Goal: Contribute content

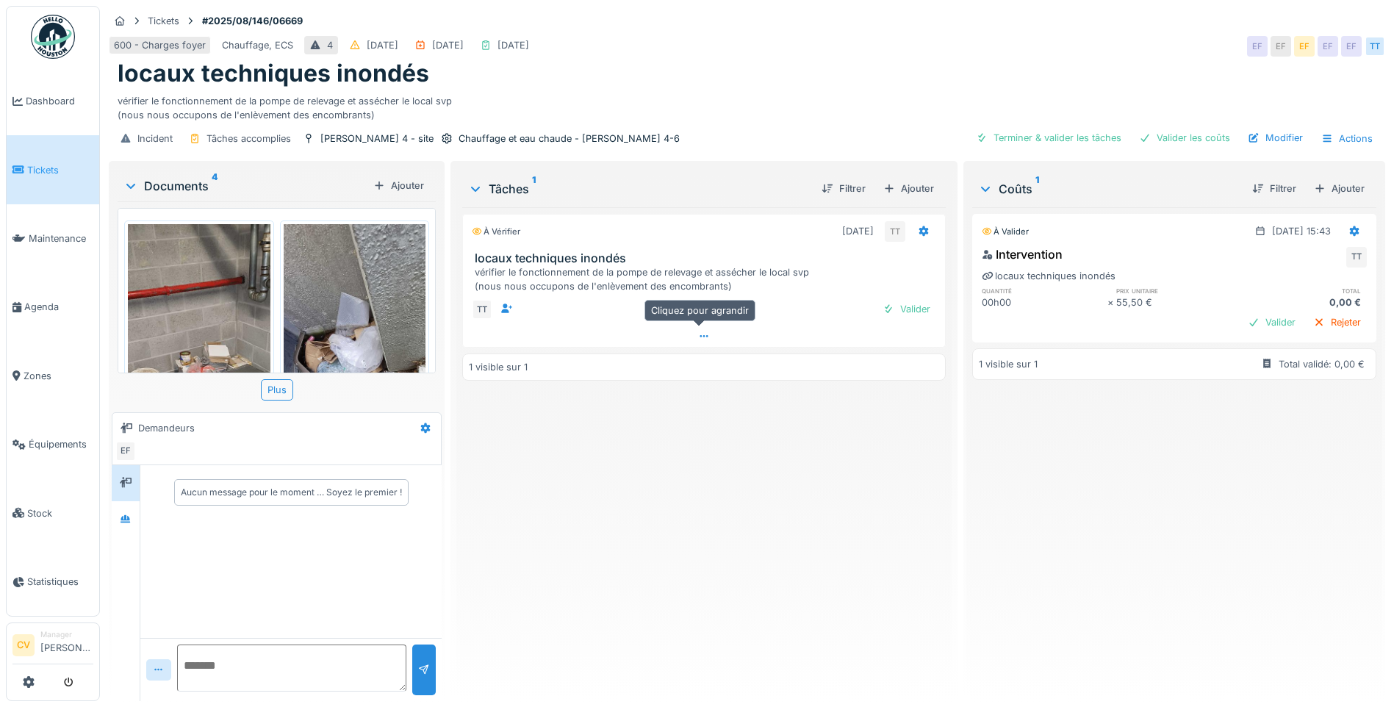
click at [676, 334] on div at bounding box center [704, 336] width 482 height 21
click at [132, 510] on div at bounding box center [126, 519] width 22 height 18
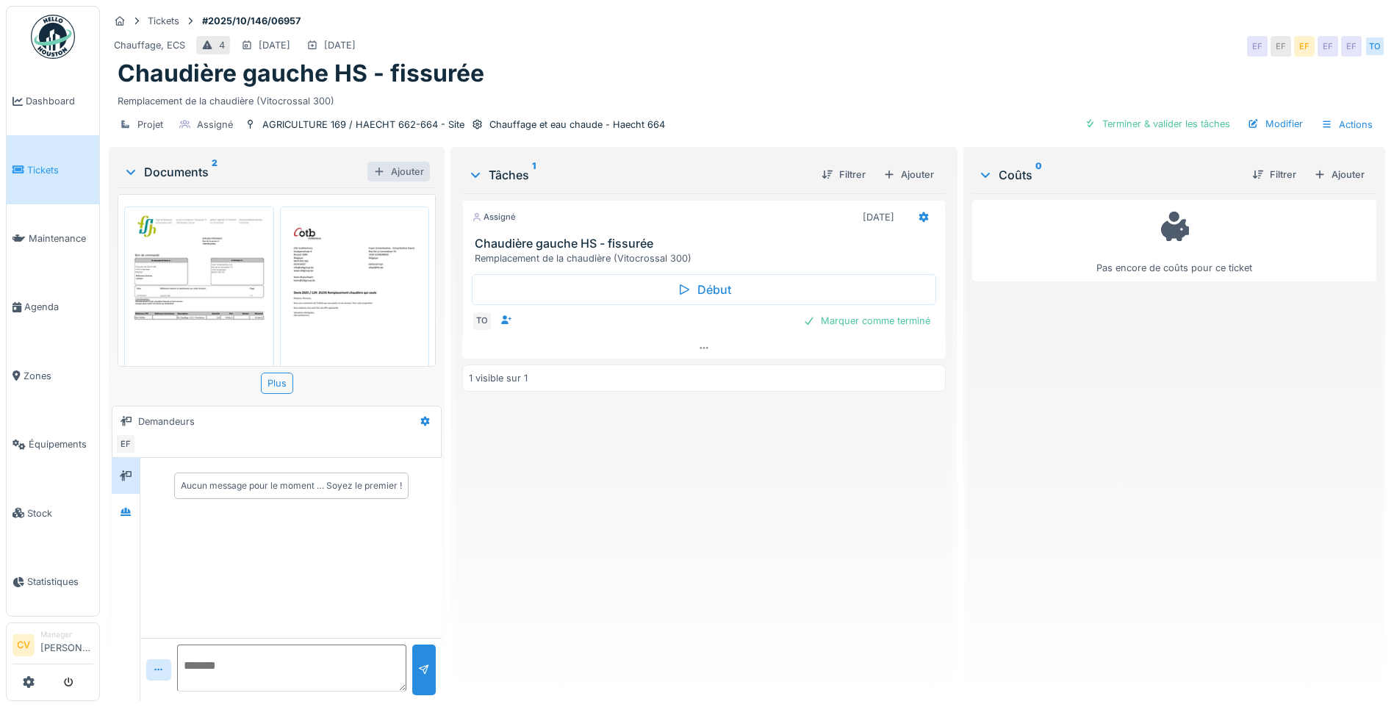
click at [381, 168] on div at bounding box center [379, 172] width 12 height 14
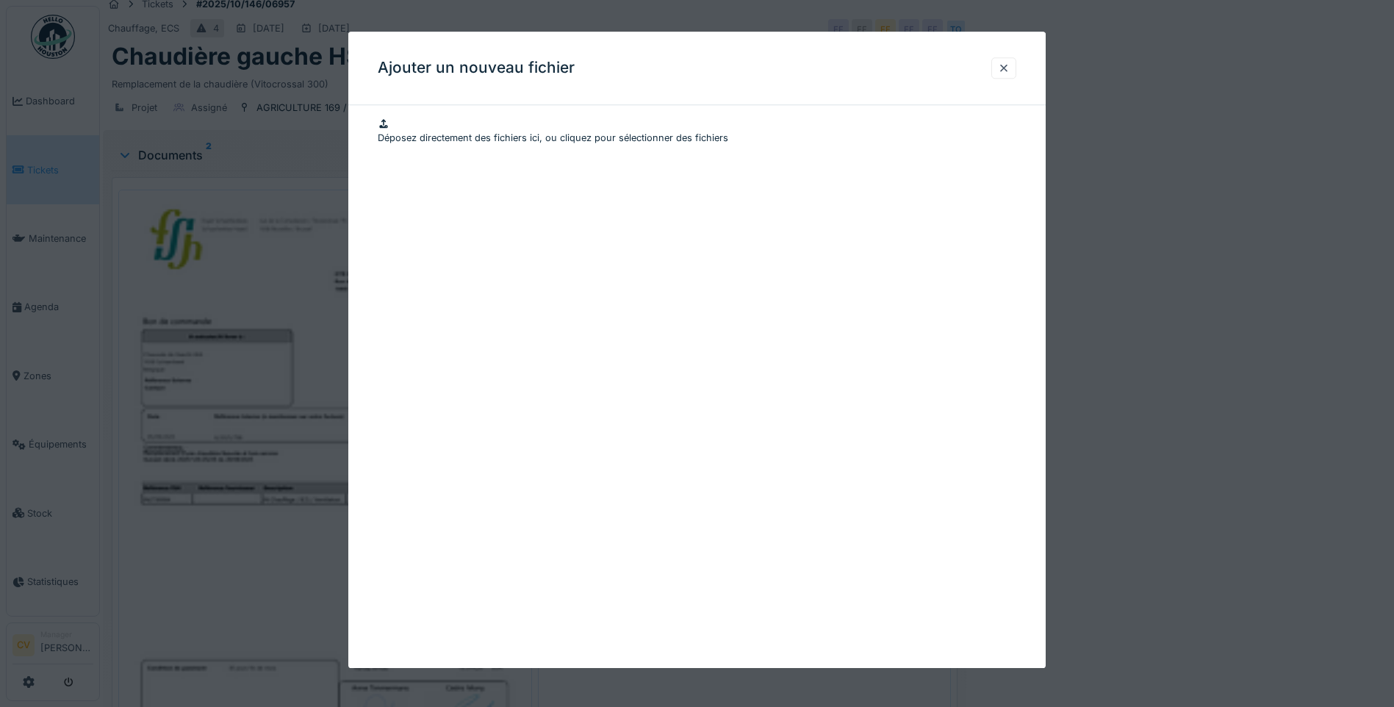
click at [587, 145] on div "Déposez directement des fichiers ici, ou cliquez pour sélectionner des fichiers" at bounding box center [697, 131] width 639 height 28
type input "**********"
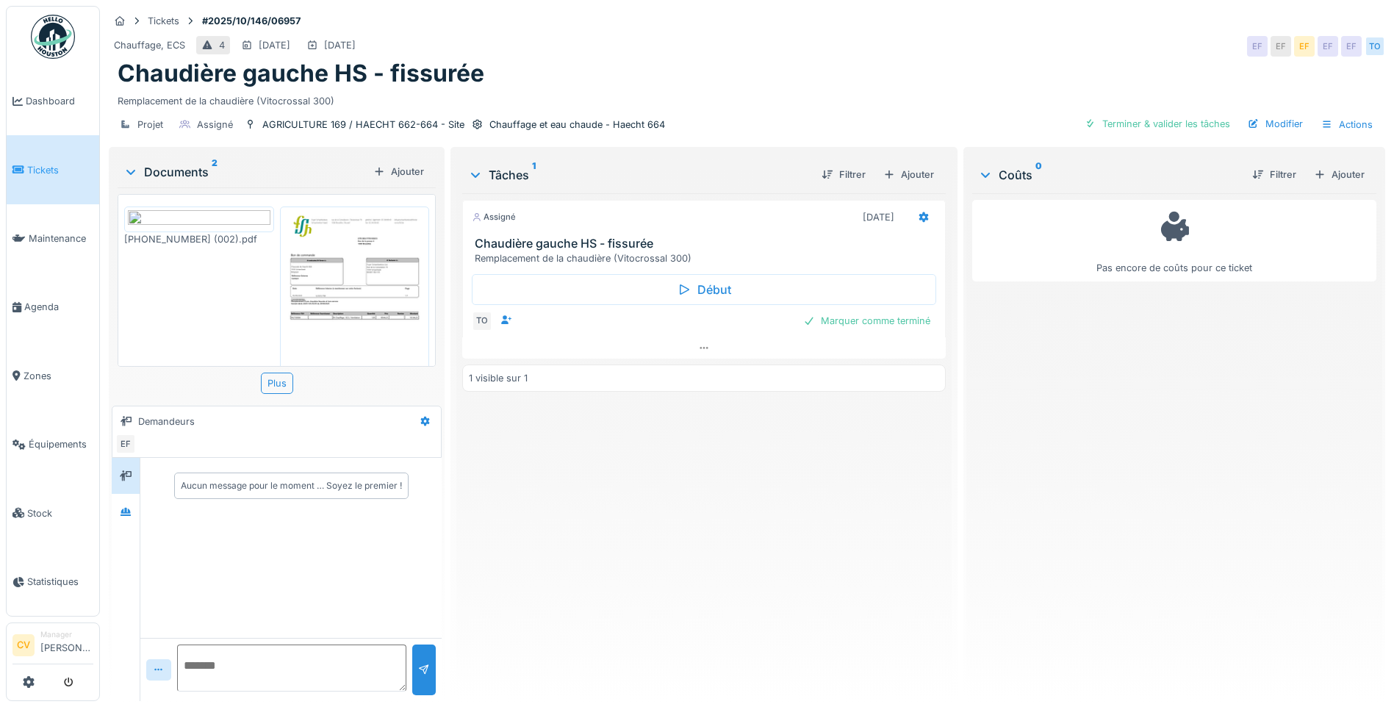
click at [792, 562] on div "Assigné 26/09/2025 Chaudière gauche HS - fissurée Remplacement de la chaudière …" at bounding box center [704, 441] width 484 height 496
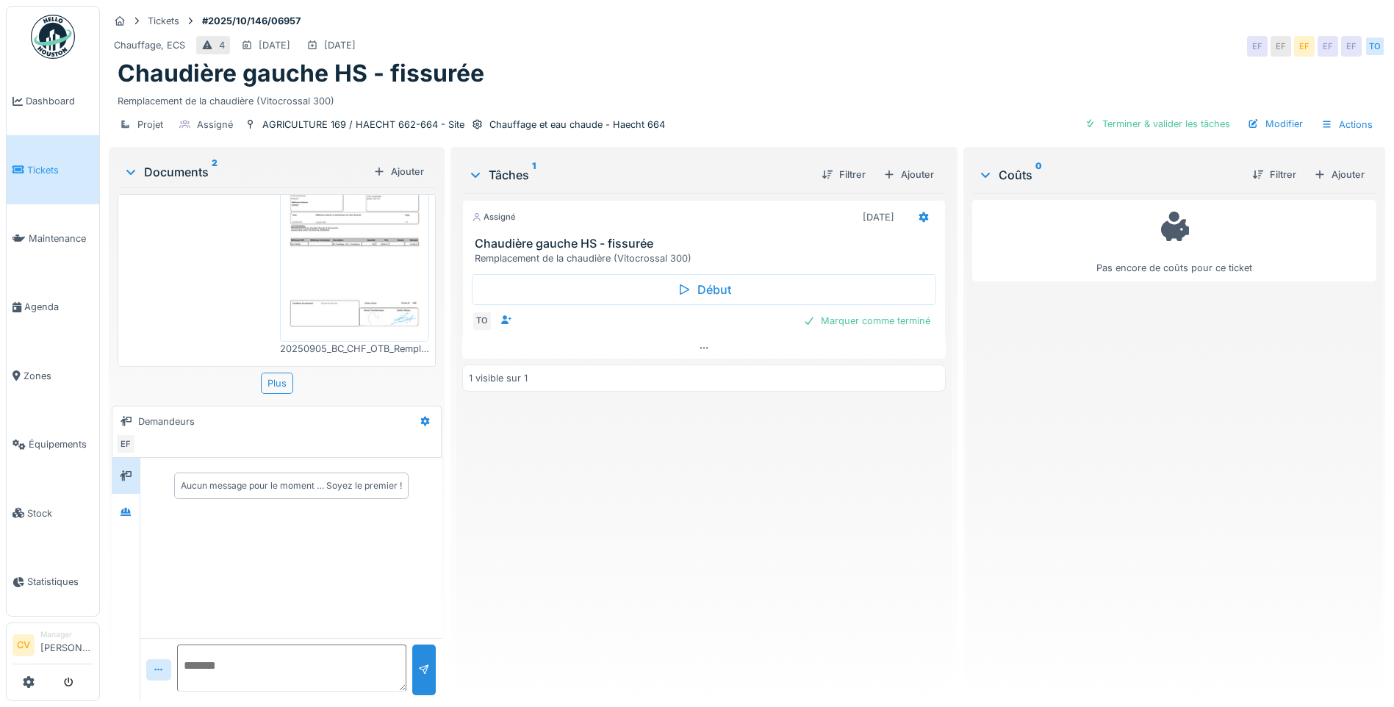
click at [218, 155] on img at bounding box center [199, 146] width 143 height 18
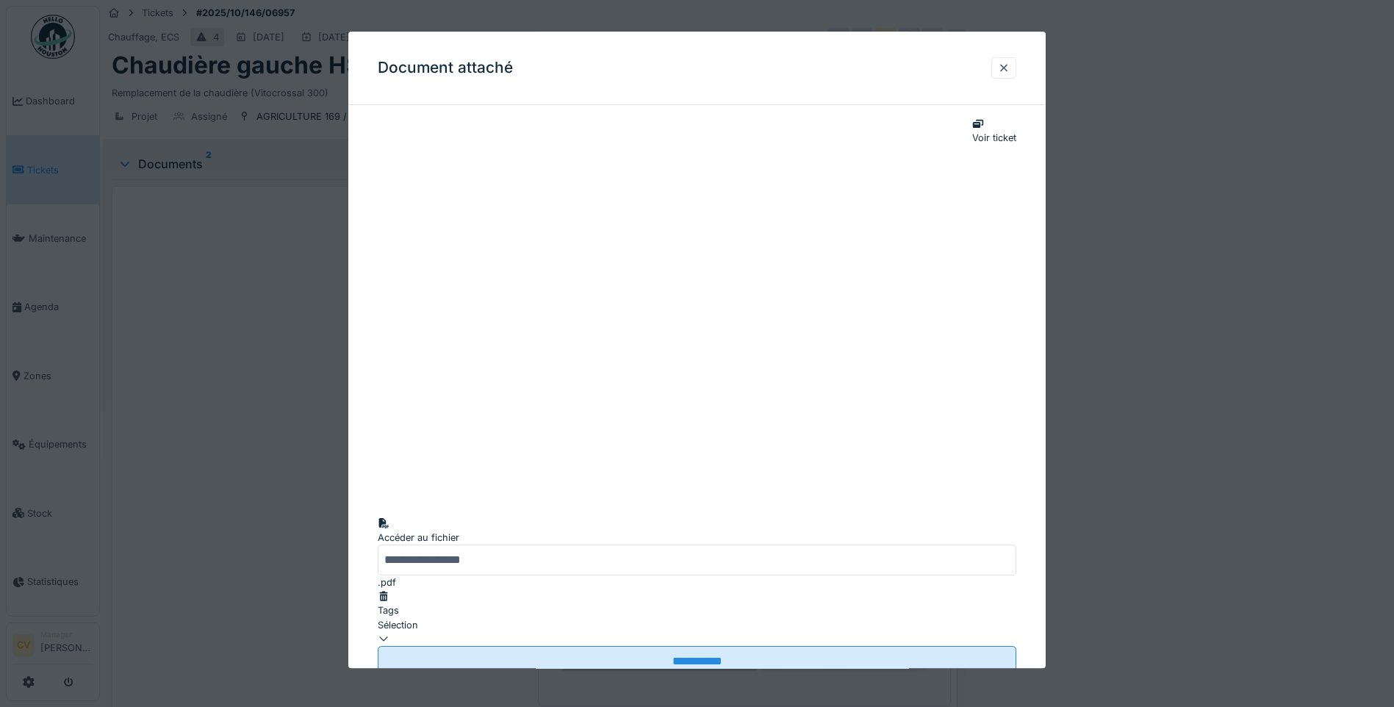
scroll to position [0, 0]
click at [1010, 65] on div at bounding box center [1004, 68] width 12 height 14
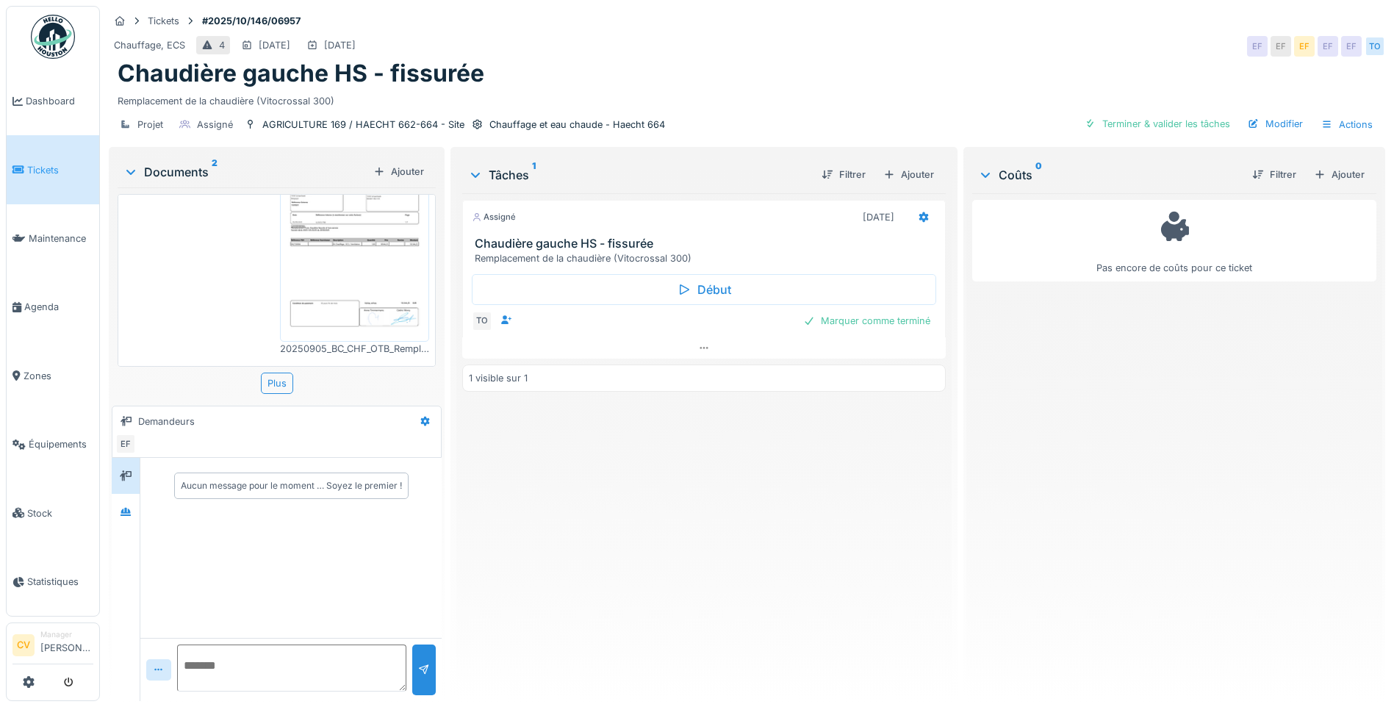
click at [222, 155] on img at bounding box center [199, 146] width 143 height 18
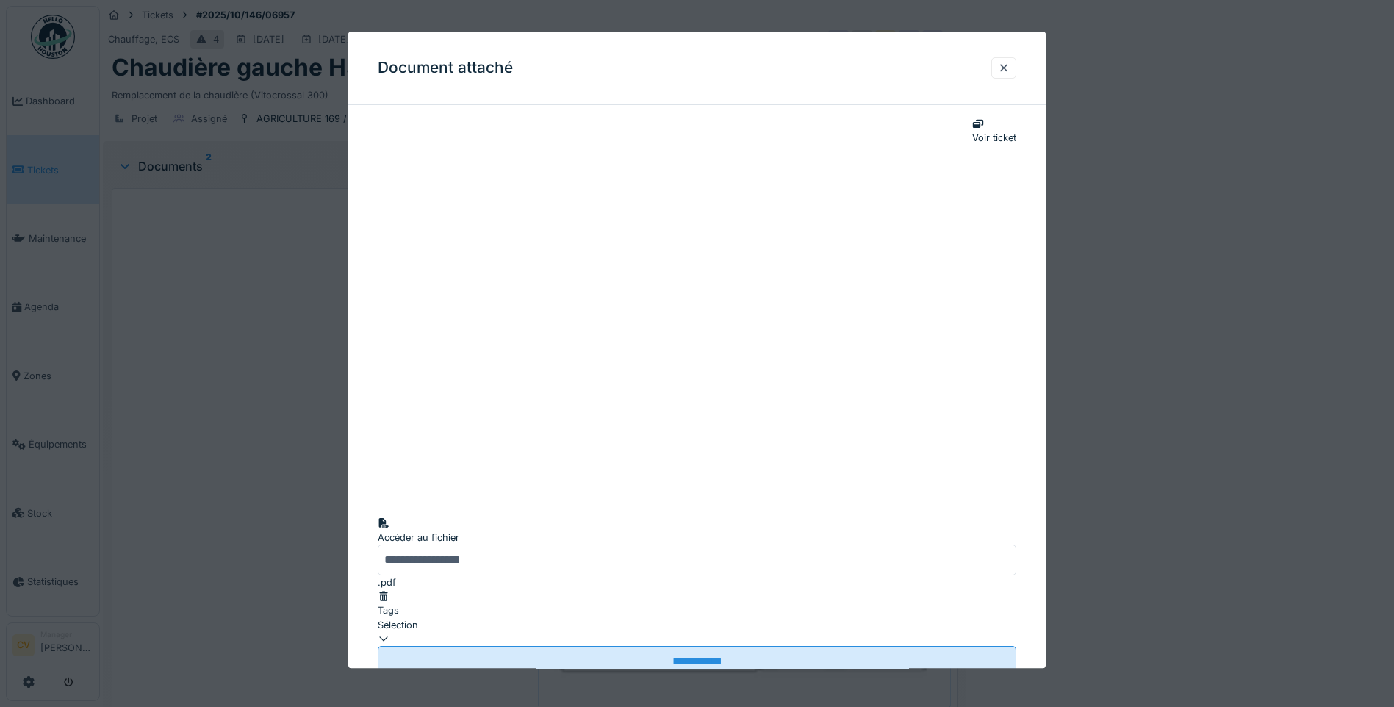
click at [1016, 598] on div at bounding box center [697, 596] width 639 height 14
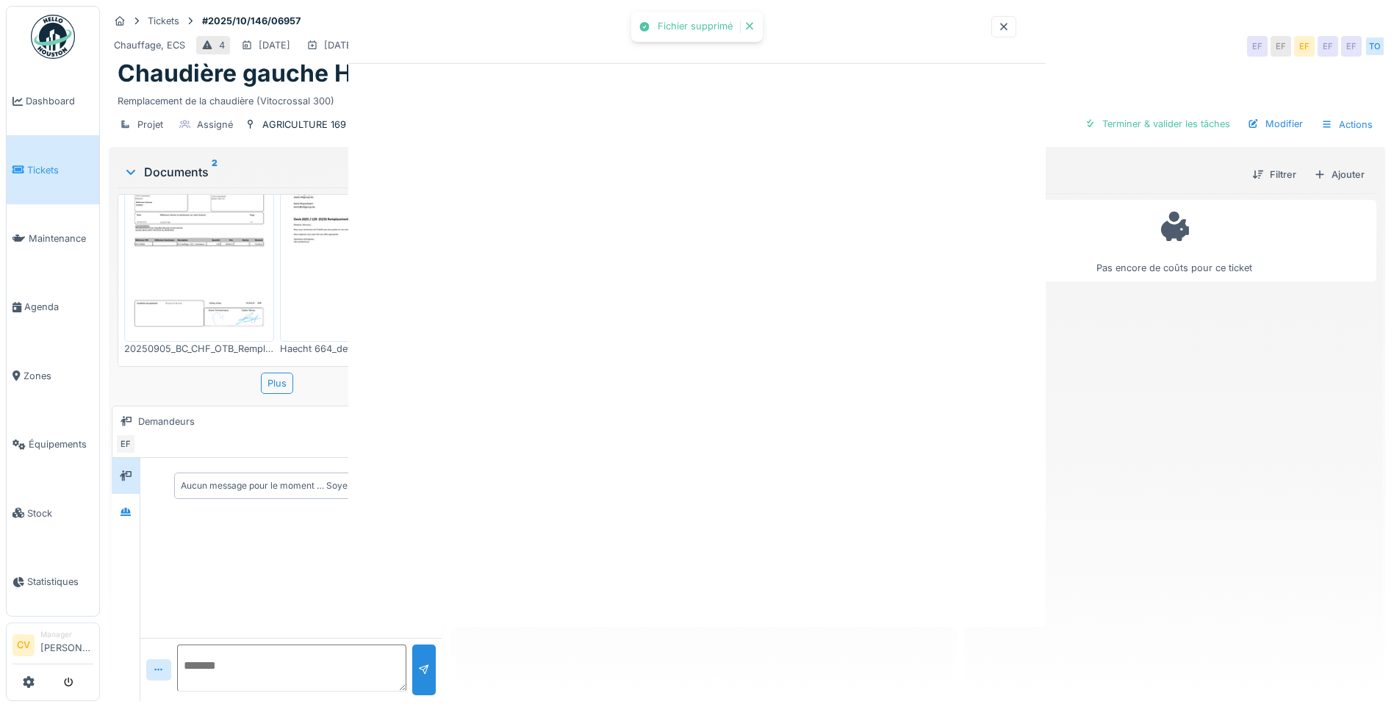
scroll to position [65, 0]
